Goal: Register for event/course

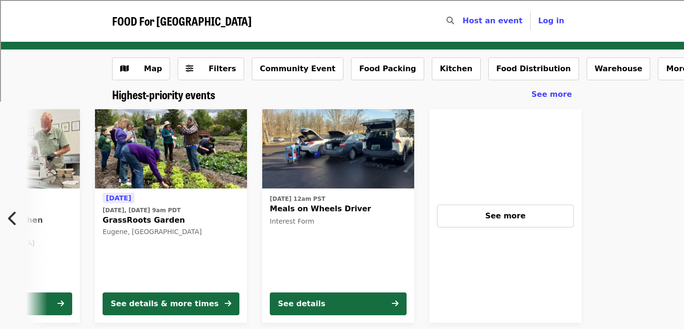
click at [470, 18] on div "Host an event Host" at bounding box center [492, 20] width 75 height 19
click at [454, 16] on icon "search icon" at bounding box center [450, 20] width 8 height 9
type input "**********"
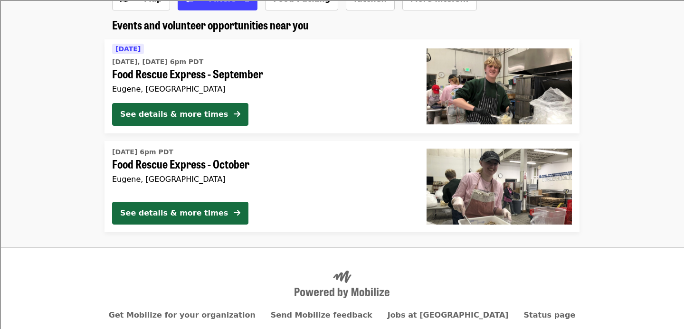
scroll to position [37, 0]
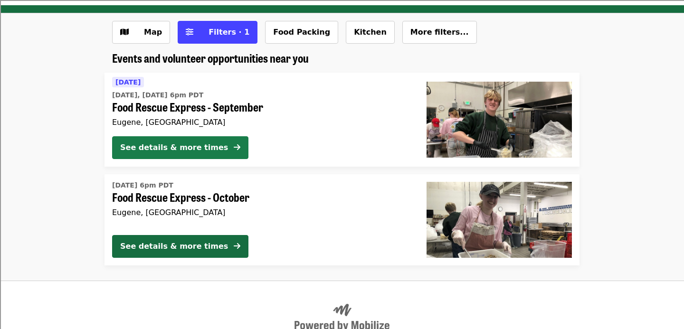
click at [172, 153] on div "See details & more times" at bounding box center [174, 147] width 108 height 11
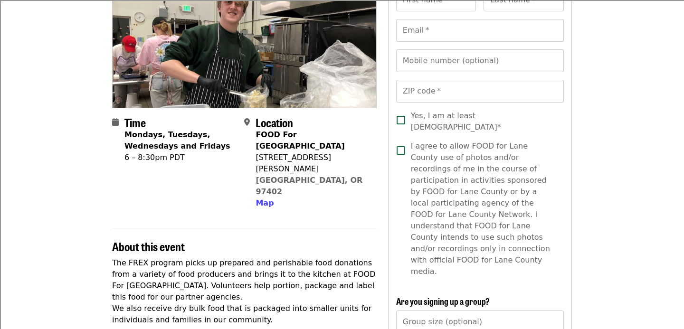
scroll to position [85, 0]
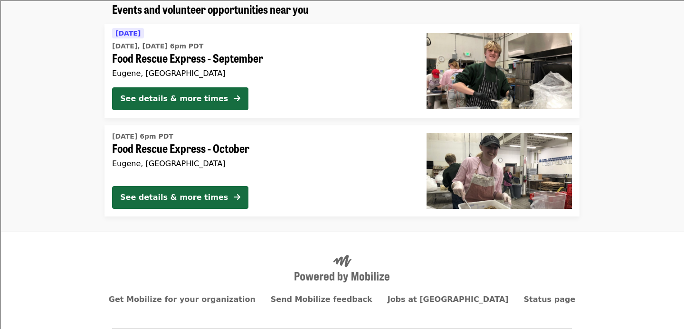
scroll to position [37, 0]
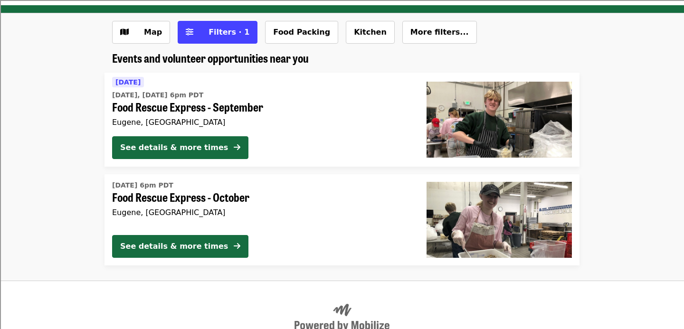
click at [166, 220] on div "[DATE] 6pm PDT Food Rescue Express - October [GEOGRAPHIC_DATA], [GEOGRAPHIC_DAT…" at bounding box center [261, 202] width 299 height 49
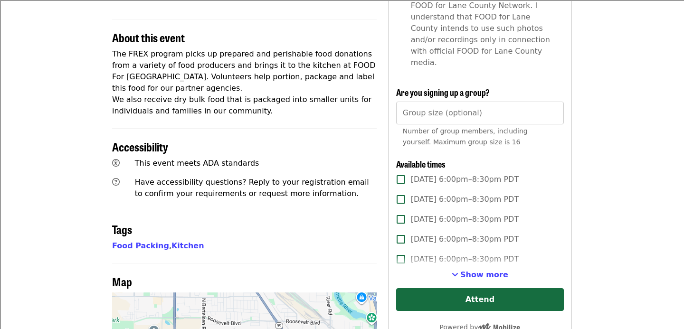
scroll to position [330, 0]
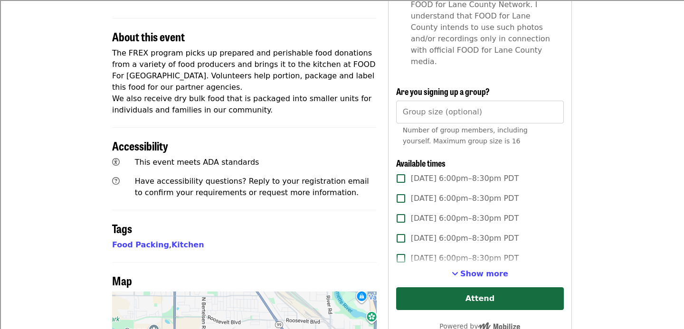
click at [471, 269] on span "Show more" at bounding box center [484, 273] width 48 height 9
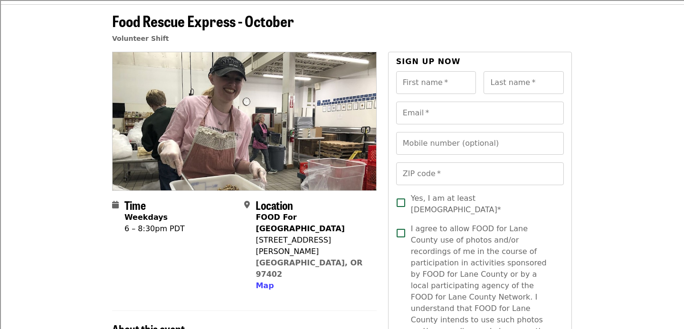
scroll to position [0, 0]
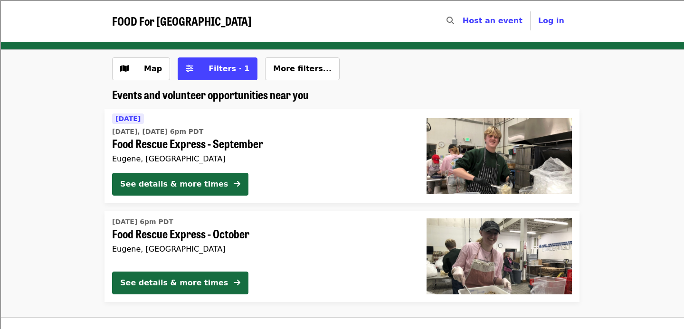
scroll to position [37, 0]
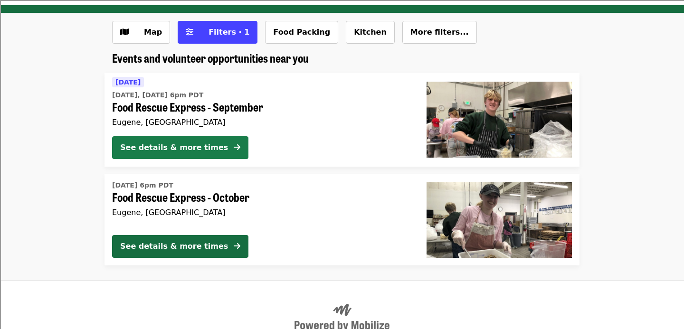
click at [177, 141] on button "See details & more times" at bounding box center [180, 147] width 136 height 23
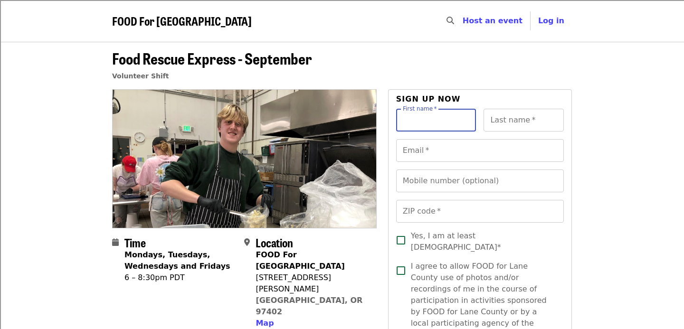
click at [431, 128] on input "First name   *" at bounding box center [436, 120] width 80 height 23
type input "*****"
click at [528, 122] on input "Last name   *" at bounding box center [523, 120] width 80 height 23
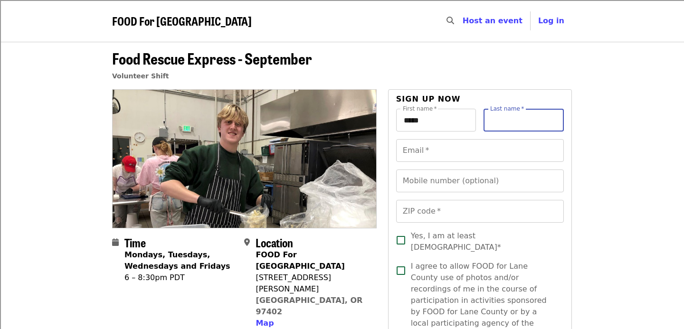
type input "*"
type input "*****"
click at [496, 155] on input "Email   *" at bounding box center [480, 150] width 168 height 23
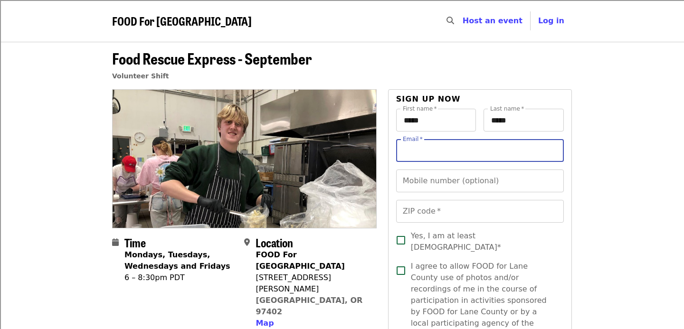
scroll to position [9, 0]
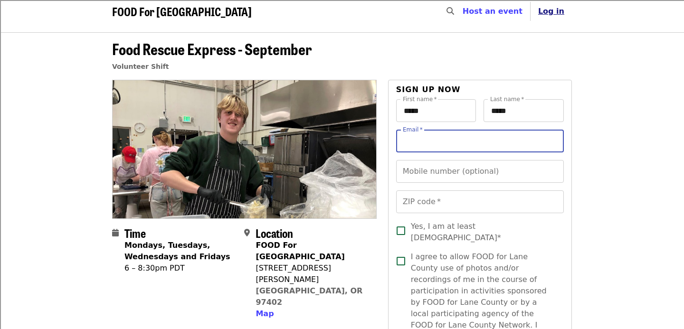
click at [556, 11] on span "Log in" at bounding box center [551, 11] width 26 height 9
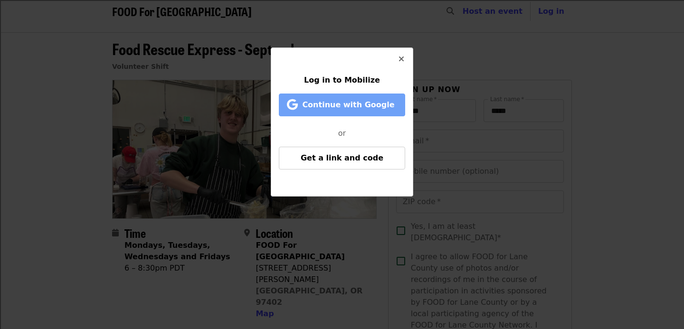
click at [347, 108] on span "Continue with Google" at bounding box center [348, 104] width 92 height 9
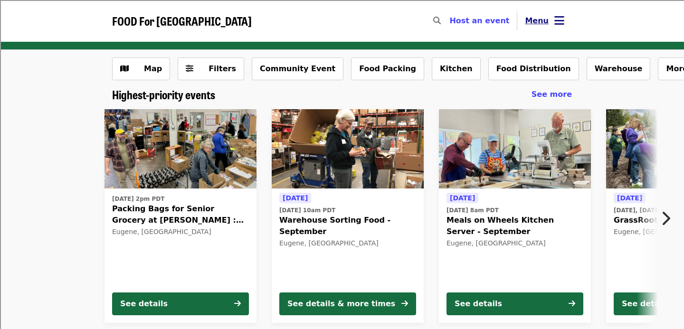
click at [559, 15] on icon "bars icon" at bounding box center [559, 21] width 10 height 14
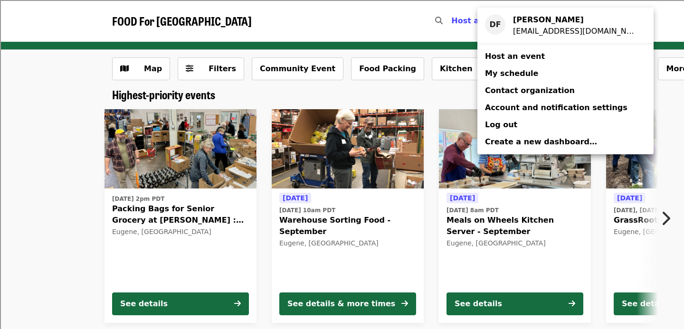
click at [450, 20] on div "Account menu" at bounding box center [342, 164] width 684 height 329
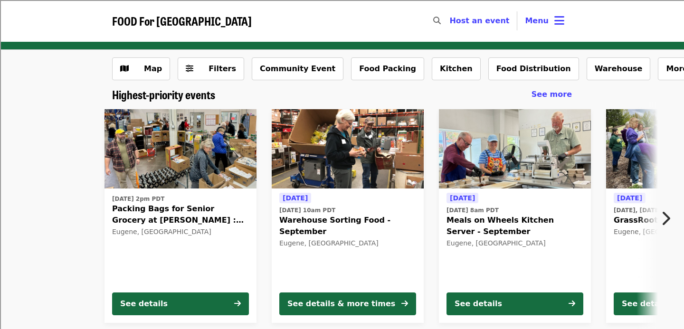
click at [441, 20] on icon "search icon" at bounding box center [437, 20] width 8 height 9
type input "**********"
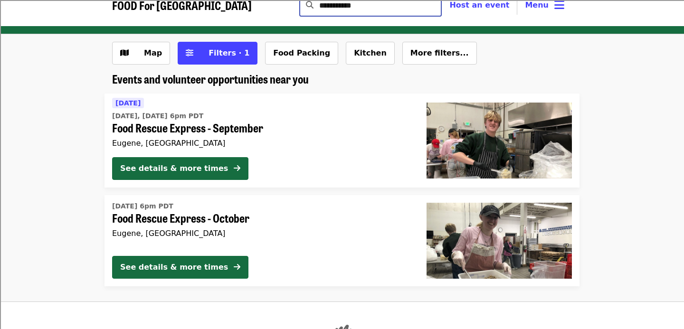
scroll to position [23, 0]
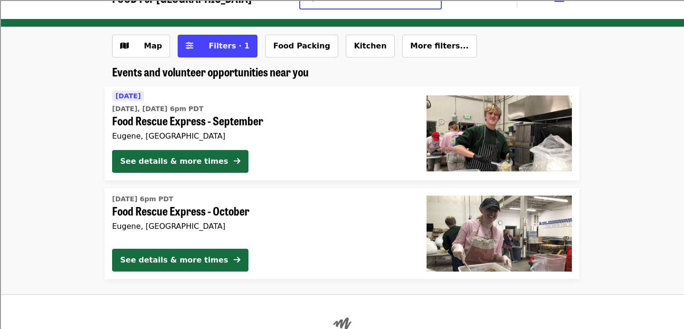
click at [166, 221] on div "[DATE] 6pm PDT Food Rescue Express - October [GEOGRAPHIC_DATA], [GEOGRAPHIC_DAT…" at bounding box center [261, 216] width 299 height 49
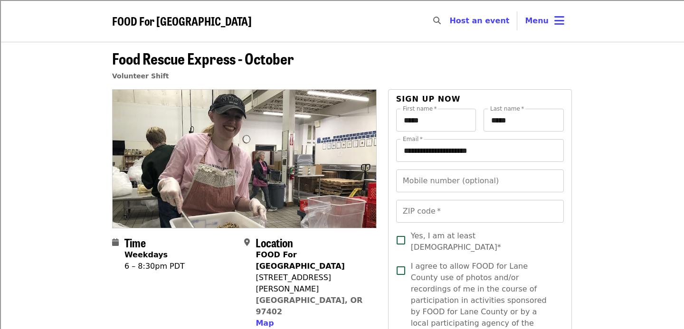
scroll to position [23, 0]
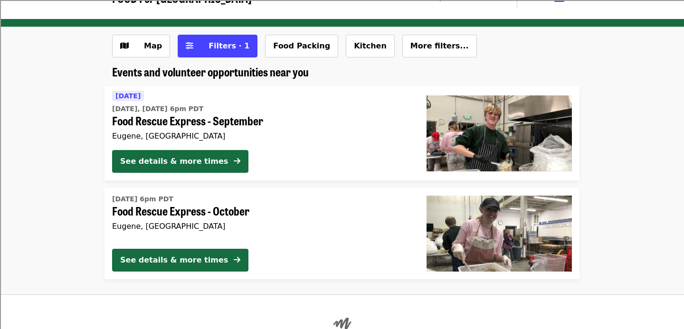
click at [192, 127] on div "[DATE] [DATE], [DATE] 6pm PDT Food Rescue Express - September [GEOGRAPHIC_DATA]…" at bounding box center [261, 116] width 299 height 52
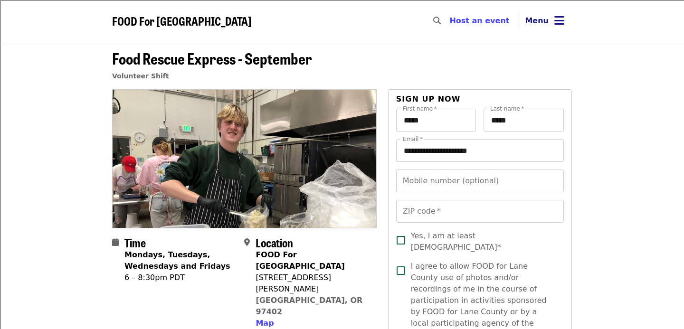
click at [549, 21] on button "Menu" at bounding box center [544, 20] width 55 height 23
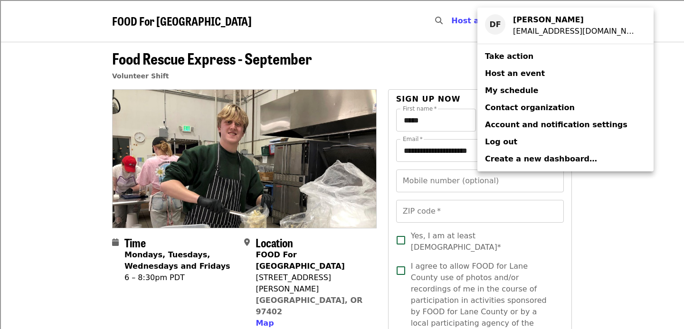
click at [659, 31] on div "Account menu" at bounding box center [342, 164] width 684 height 329
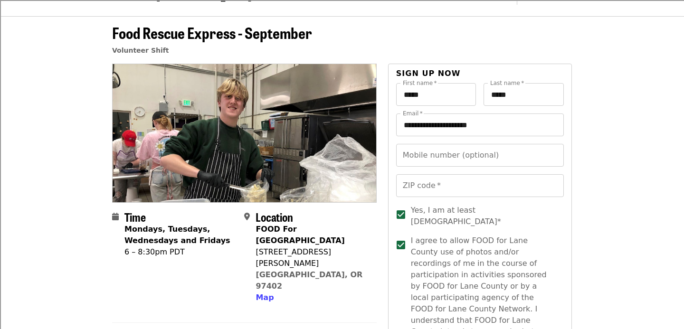
scroll to position [9, 0]
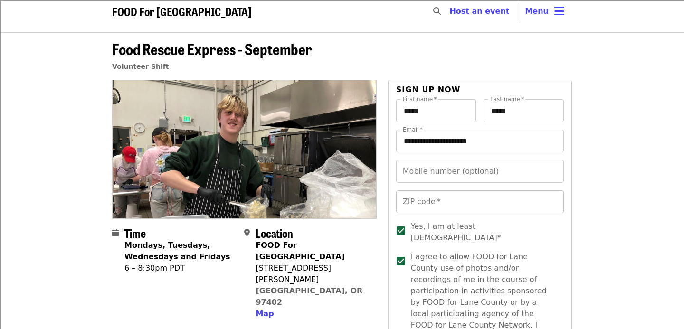
click at [430, 201] on input "ZIP code   *" at bounding box center [480, 201] width 168 height 23
type input "*****"
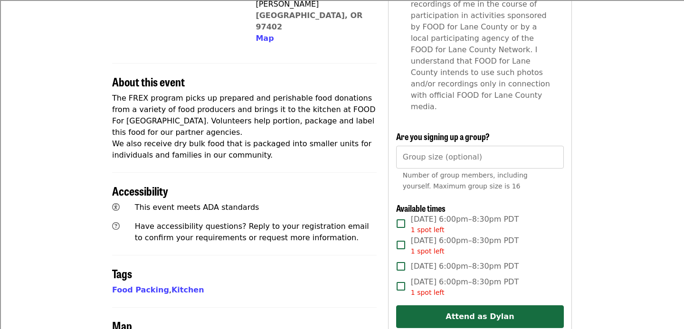
scroll to position [288, 0]
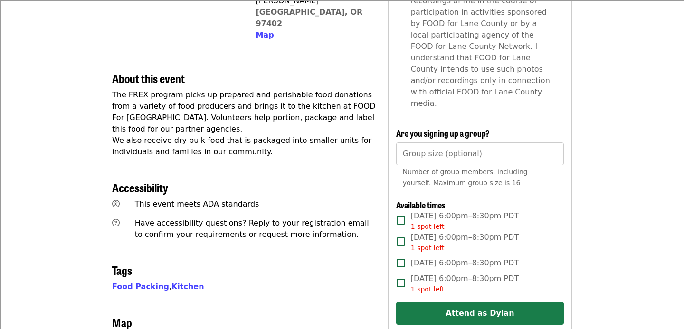
click at [488, 302] on button "Attend as Dylan" at bounding box center [480, 313] width 168 height 23
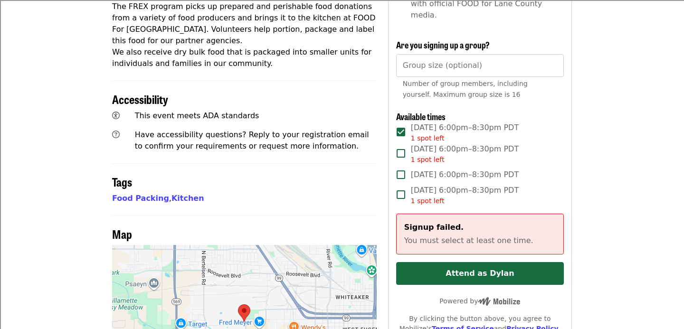
scroll to position [419, 0]
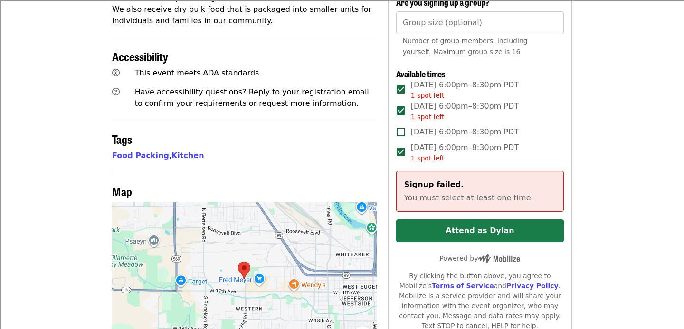
click at [453, 219] on button "Attend as Dylan" at bounding box center [480, 230] width 168 height 23
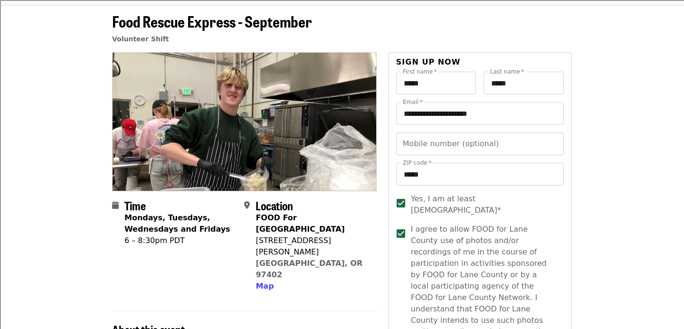
scroll to position [0, 0]
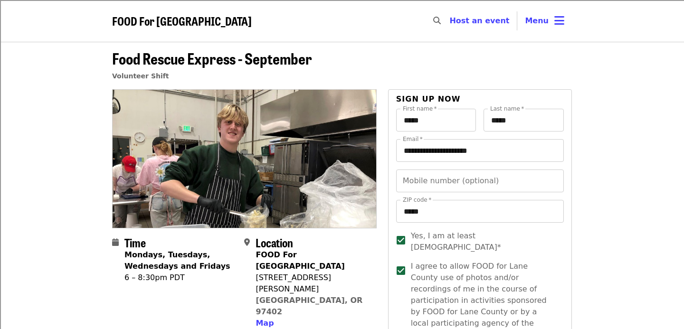
scroll to position [23, 0]
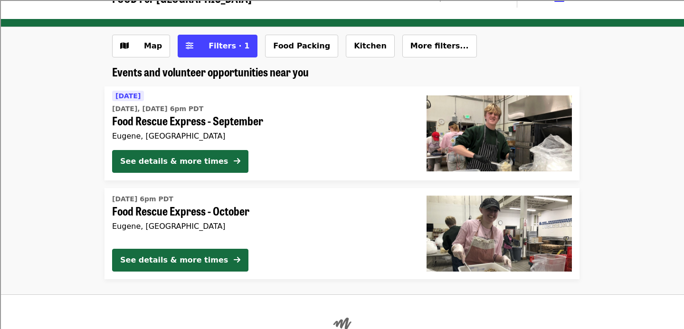
click at [193, 235] on div "[DATE] 6pm PDT Food Rescue Express - October [GEOGRAPHIC_DATA], [GEOGRAPHIC_DAT…" at bounding box center [261, 216] width 299 height 49
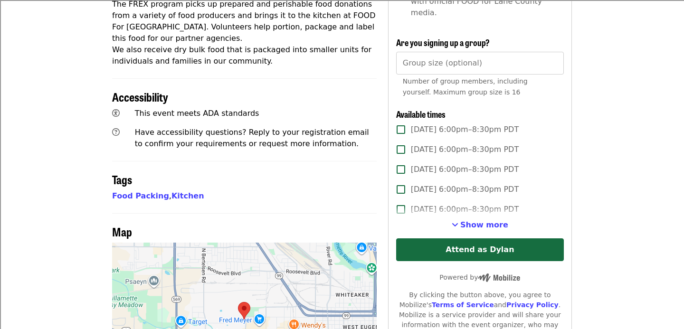
scroll to position [379, 0]
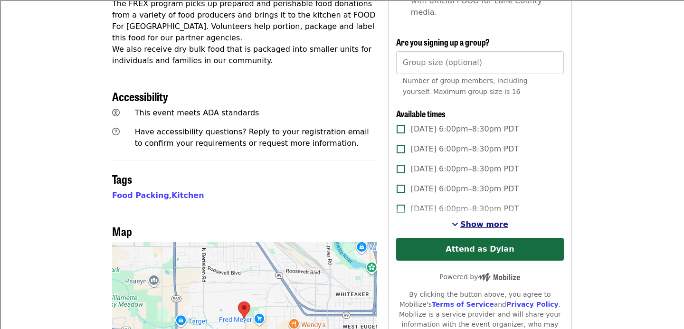
click at [485, 220] on span "Show more" at bounding box center [484, 224] width 48 height 9
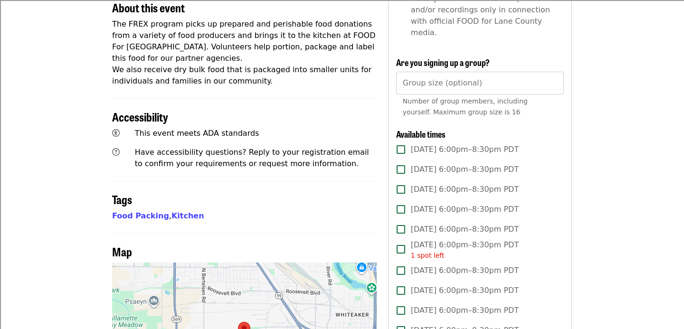
scroll to position [0, 0]
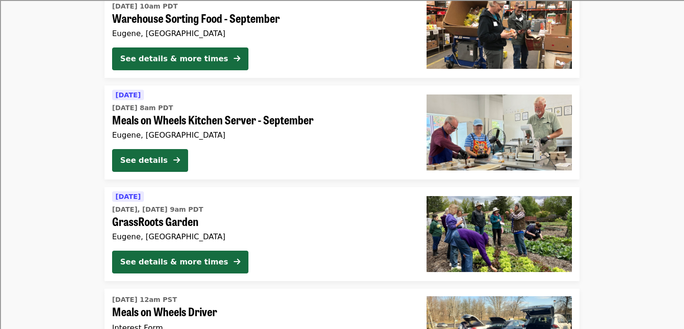
scroll to position [225, 0]
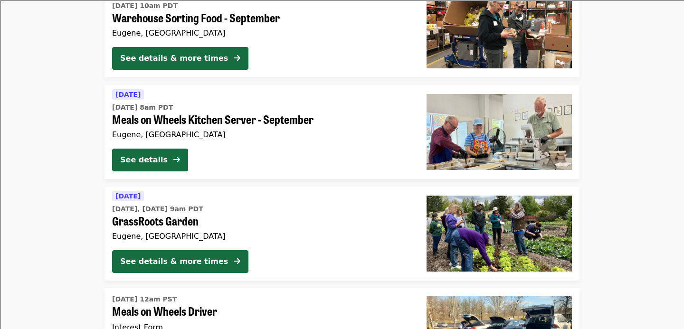
click at [205, 125] on span "Meals on Wheels Kitchen Server - September" at bounding box center [261, 120] width 299 height 14
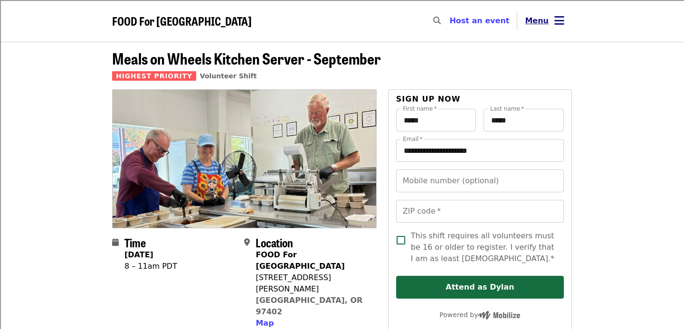
click at [562, 18] on icon "bars icon" at bounding box center [559, 21] width 10 height 14
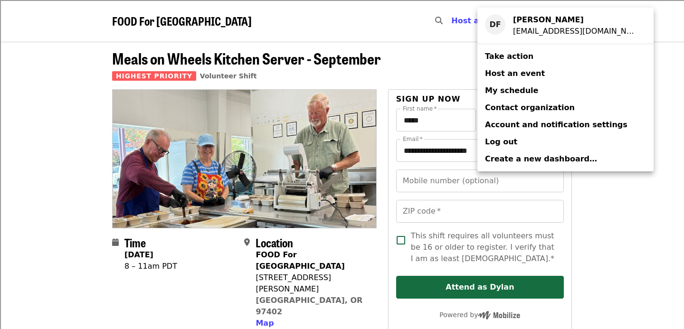
click at [513, 97] on link "My schedule" at bounding box center [565, 90] width 176 height 17
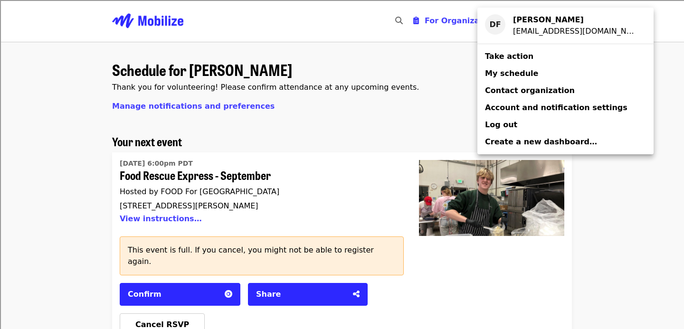
click at [331, 183] on div "Account menu" at bounding box center [342, 164] width 684 height 329
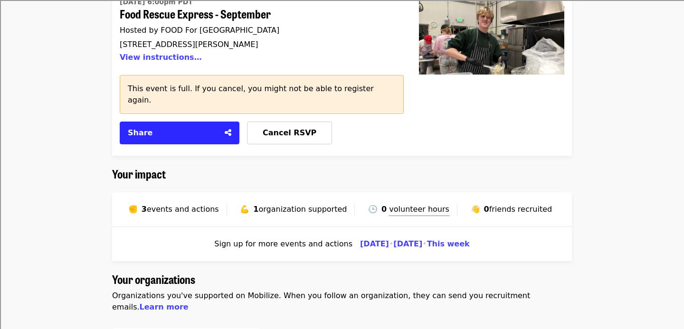
scroll to position [552, 0]
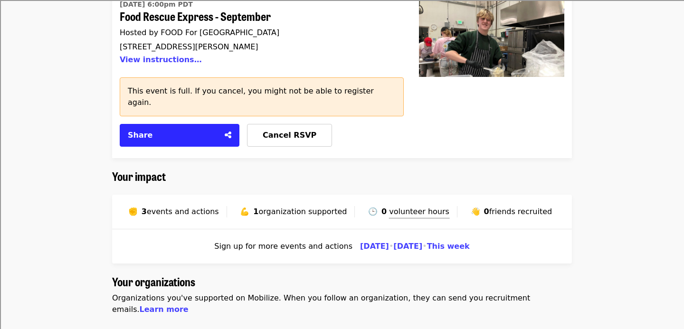
click at [163, 207] on span "events and actions" at bounding box center [183, 211] width 72 height 9
click at [145, 207] on strong "3" at bounding box center [143, 211] width 5 height 9
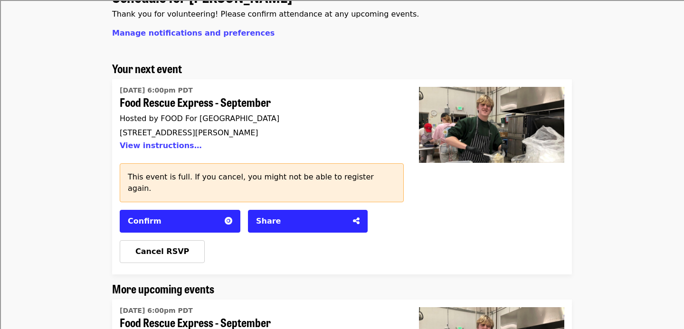
scroll to position [0, 0]
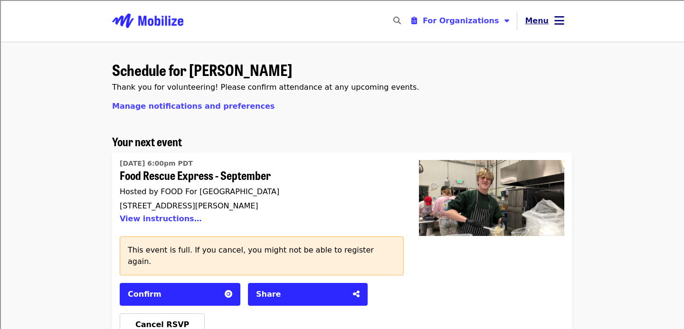
click at [562, 12] on button "Menu" at bounding box center [544, 20] width 55 height 23
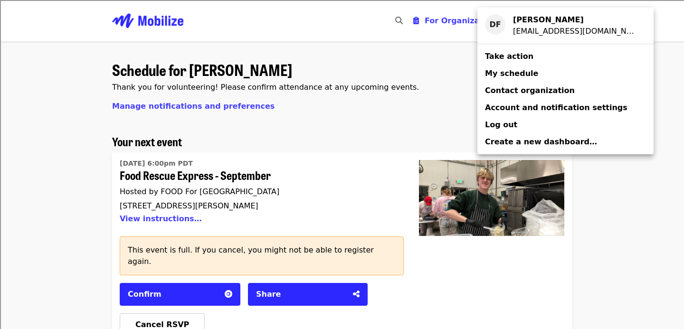
click at [422, 83] on div "Account menu" at bounding box center [342, 164] width 684 height 329
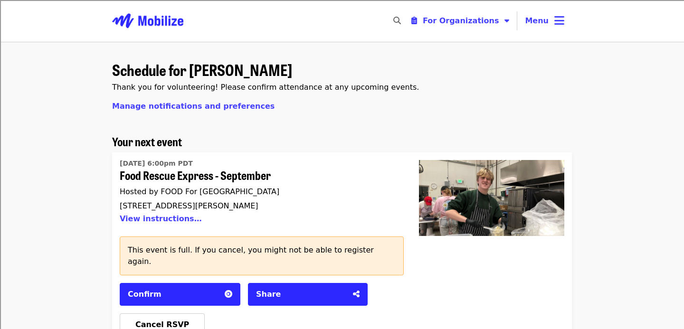
scroll to position [52, 0]
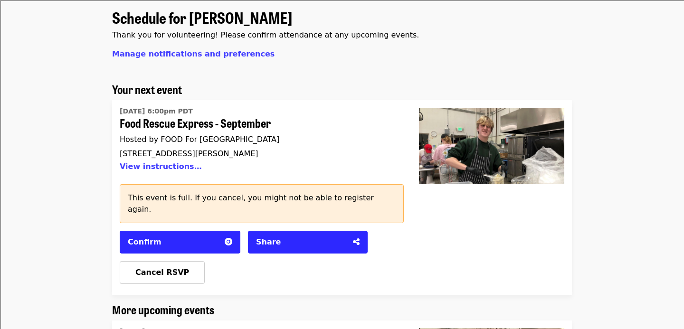
click at [192, 123] on span "Food Rescue Express - September" at bounding box center [258, 123] width 276 height 14
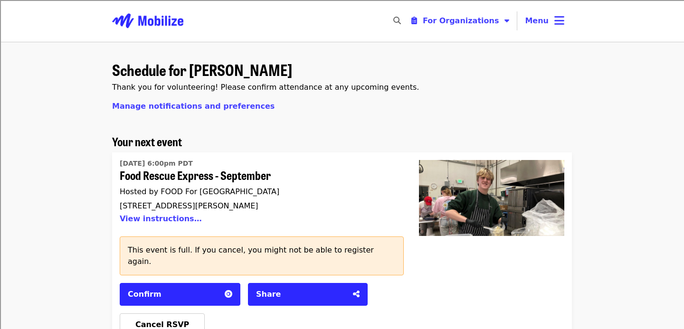
click at [401, 22] on icon "search icon" at bounding box center [397, 20] width 8 height 9
type input "**********"
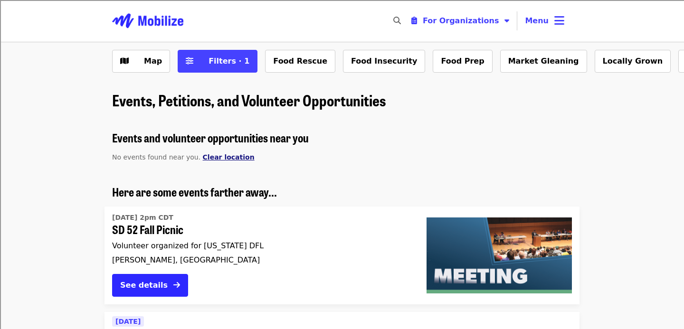
click at [229, 160] on span "Clear location" at bounding box center [229, 157] width 52 height 8
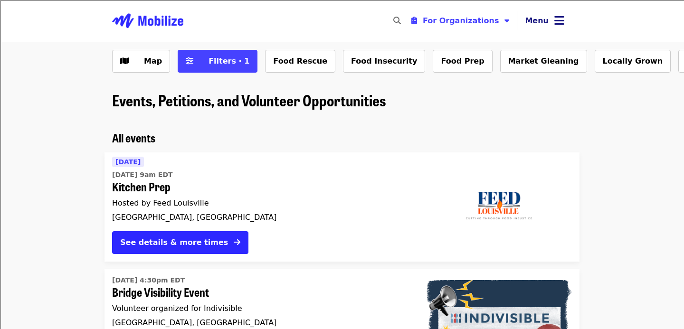
click at [545, 21] on span "Menu" at bounding box center [537, 20] width 24 height 9
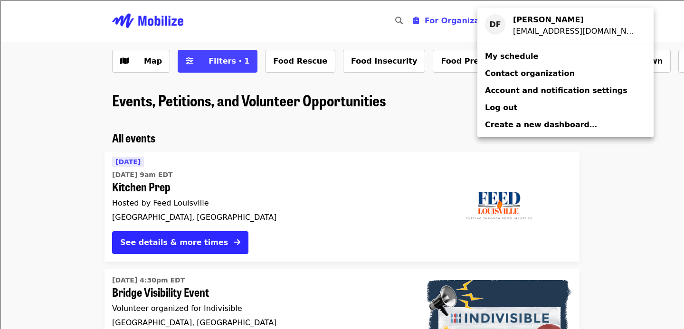
click at [545, 22] on strong "[PERSON_NAME]" at bounding box center [548, 19] width 71 height 9
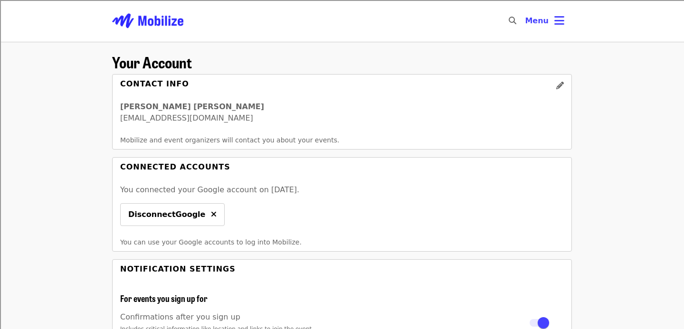
click at [545, 22] on span "Menu" at bounding box center [537, 20] width 24 height 9
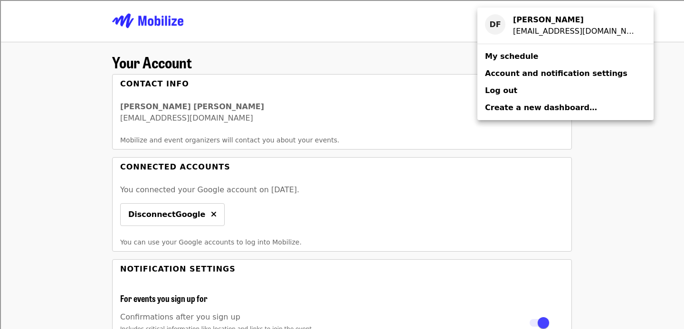
click at [525, 59] on span "My schedule" at bounding box center [511, 56] width 53 height 9
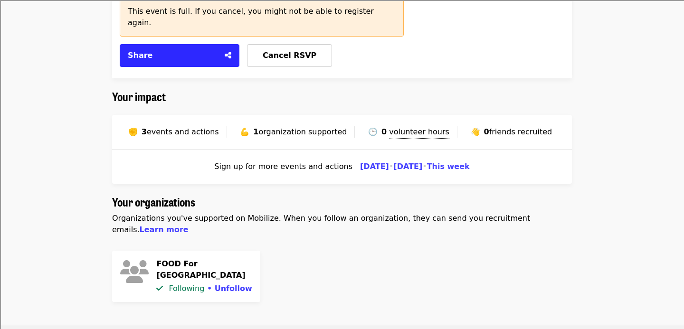
scroll to position [638, 0]
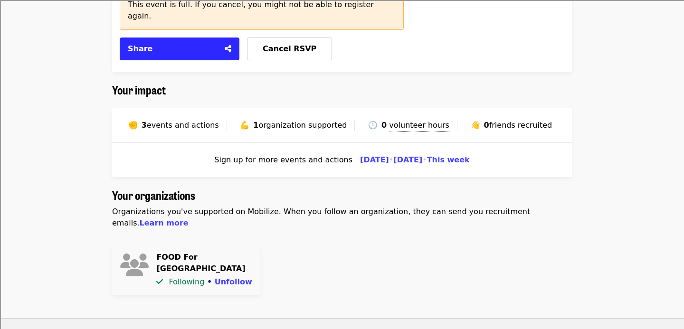
click at [171, 252] on h4 "FOOD For [GEOGRAPHIC_DATA]" at bounding box center [204, 263] width 96 height 23
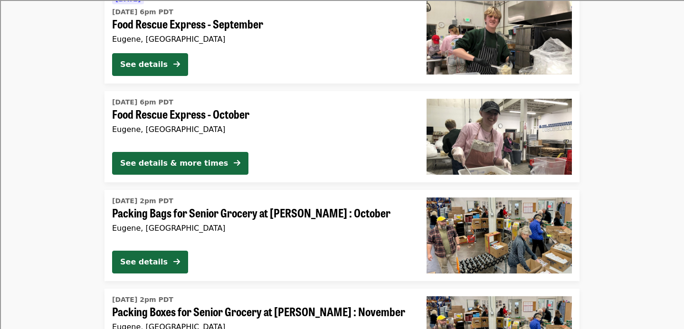
scroll to position [1246, 0]
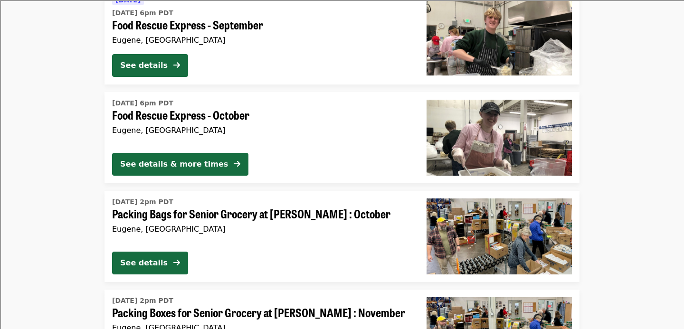
click at [202, 111] on span "Food Rescue Express - October" at bounding box center [261, 115] width 299 height 14
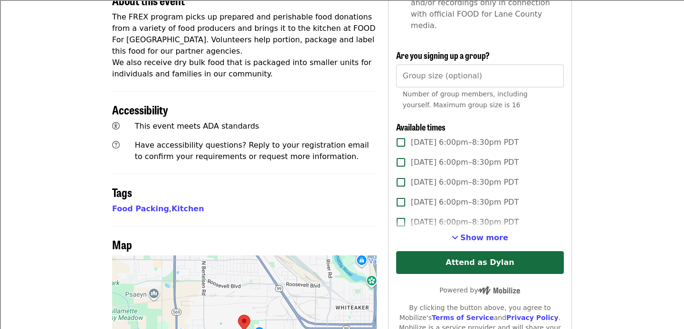
scroll to position [368, 0]
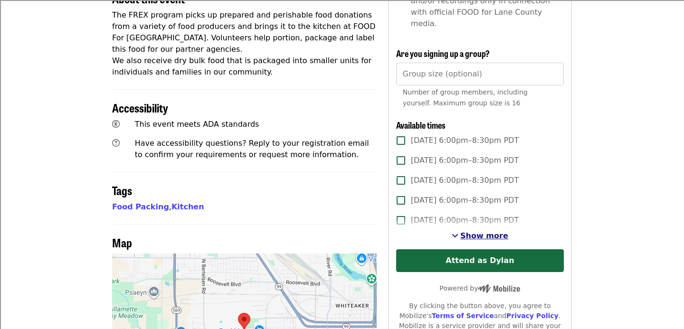
click at [477, 231] on span "Show more" at bounding box center [484, 235] width 48 height 9
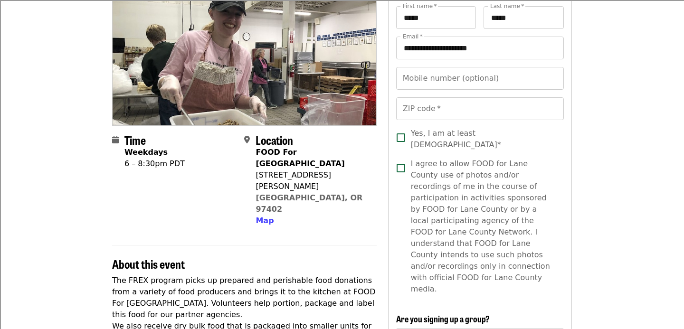
scroll to position [102, 0]
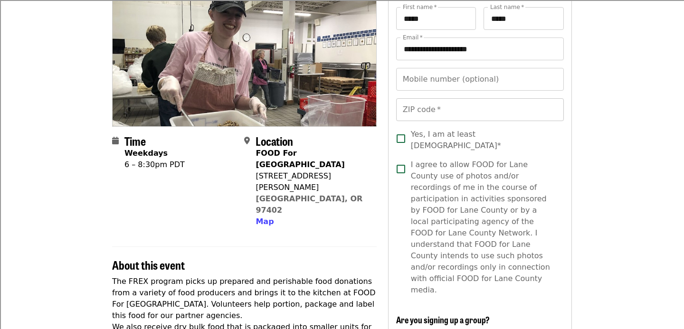
click at [425, 113] on input "ZIP code   *" at bounding box center [480, 109] width 168 height 23
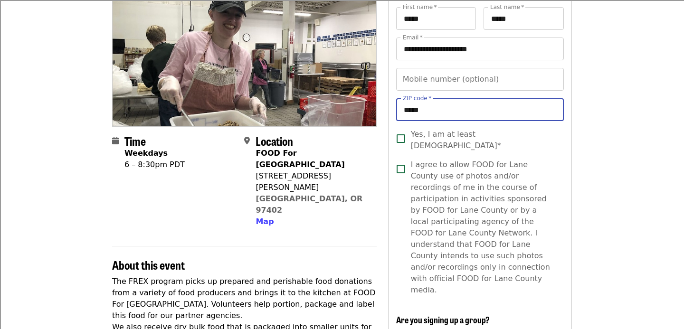
type input "*****"
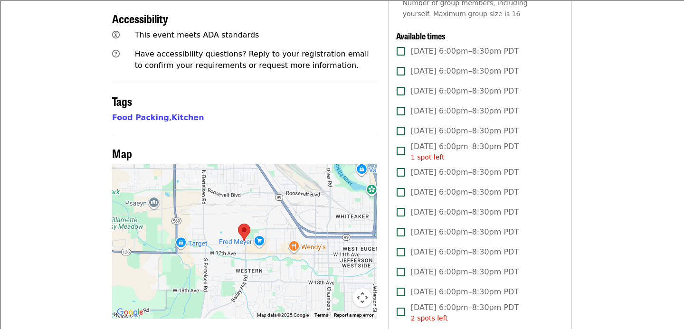
scroll to position [456, 0]
